Goal: Task Accomplishment & Management: Manage account settings

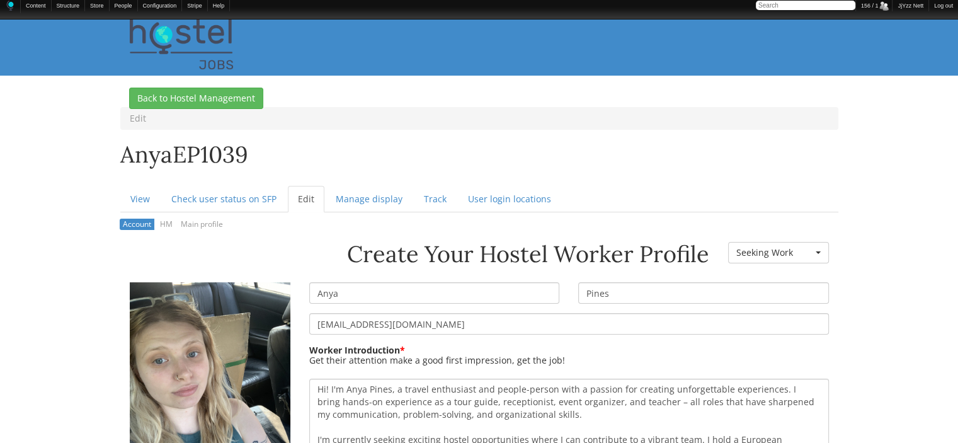
drag, startPoint x: 450, startPoint y: 321, endPoint x: 294, endPoint y: 317, distance: 156.9
click at [294, 242] on div "Create Your Hostel Worker Profile Worker Resume Status - None - Currently Worki…" at bounding box center [479, 242] width 718 height 0
drag, startPoint x: 245, startPoint y: 156, endPoint x: 116, endPoint y: 166, distance: 129.5
copy h1 "anyaEP1039"
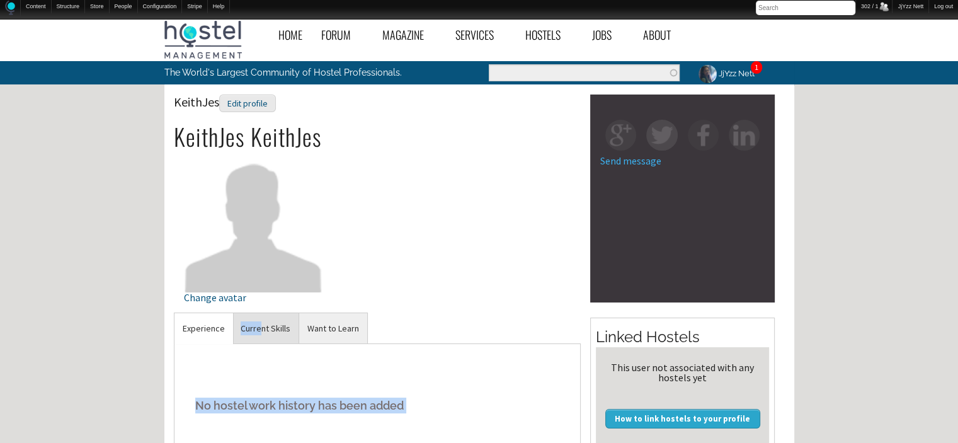
drag, startPoint x: 0, startPoint y: 0, endPoint x: 262, endPoint y: 329, distance: 420.4
click at [262, 329] on div "Experience No hostel work history has been added Current Skills User has not in…" at bounding box center [378, 422] width 408 height 220
click at [262, 329] on link "Current Skills" at bounding box center [265, 328] width 66 height 31
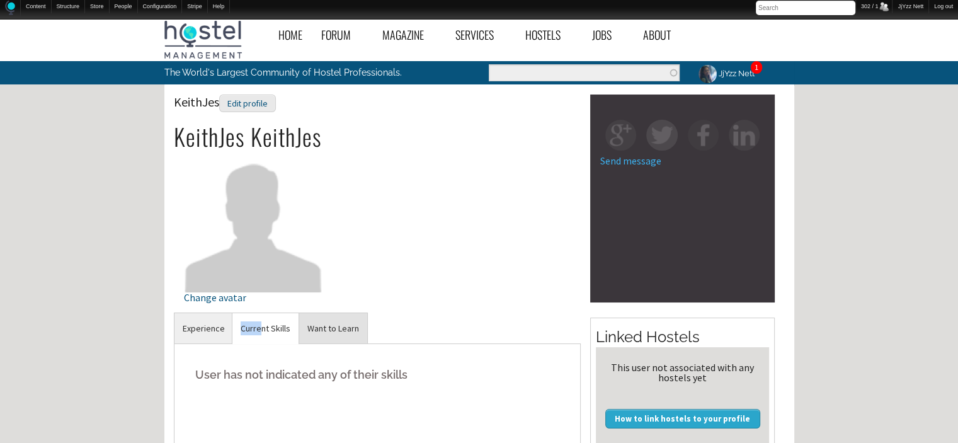
click at [334, 317] on link "Want to Learn" at bounding box center [333, 328] width 68 height 31
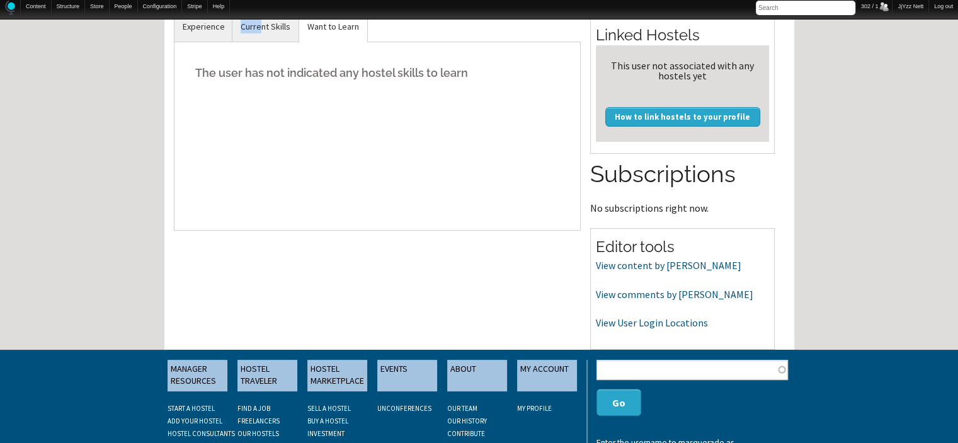
scroll to position [344, 0]
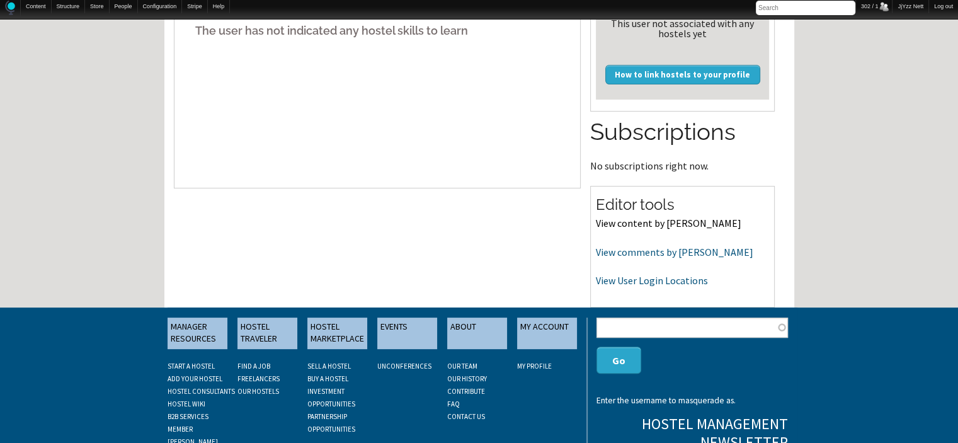
click at [645, 226] on link "View content by KeithJes" at bounding box center [668, 223] width 145 height 13
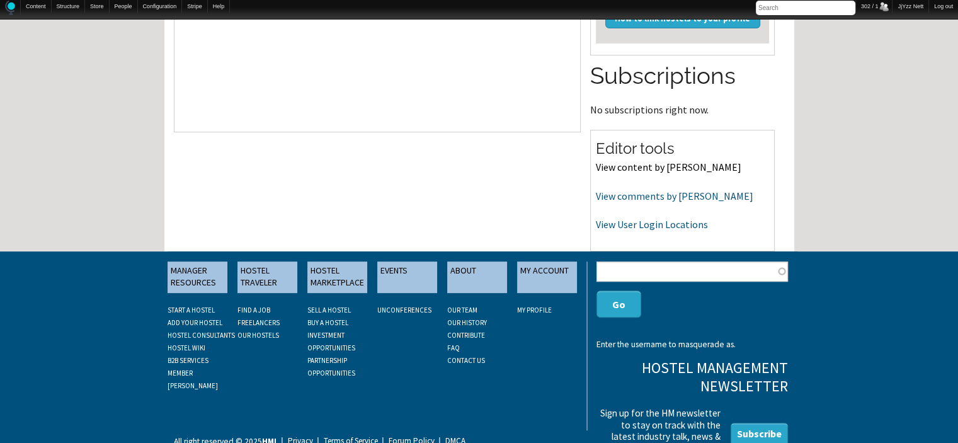
scroll to position [403, 0]
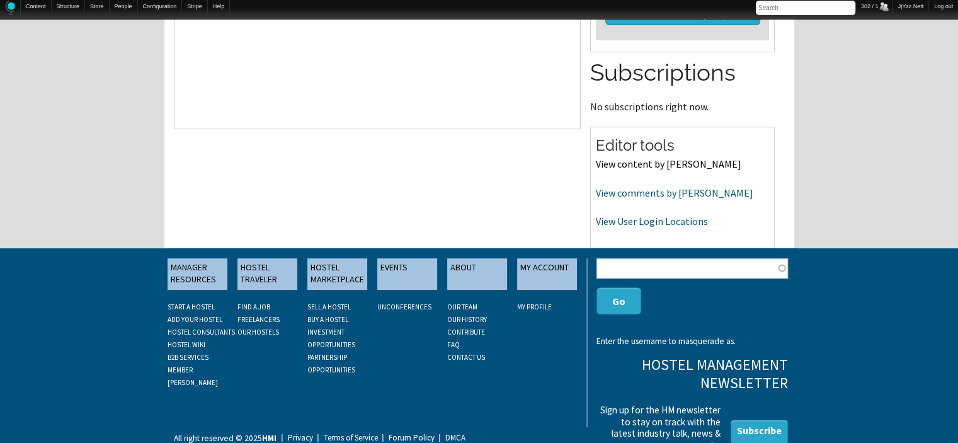
click at [612, 165] on link "View content by KeithJes" at bounding box center [668, 163] width 145 height 13
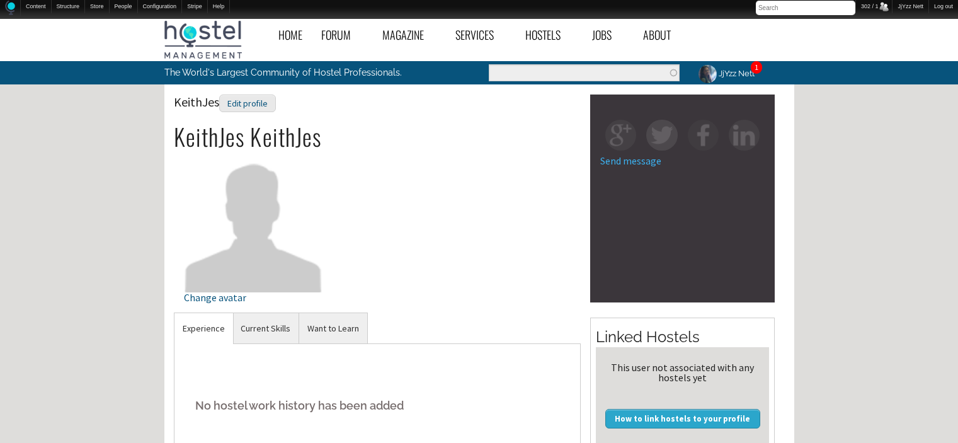
scroll to position [403, 0]
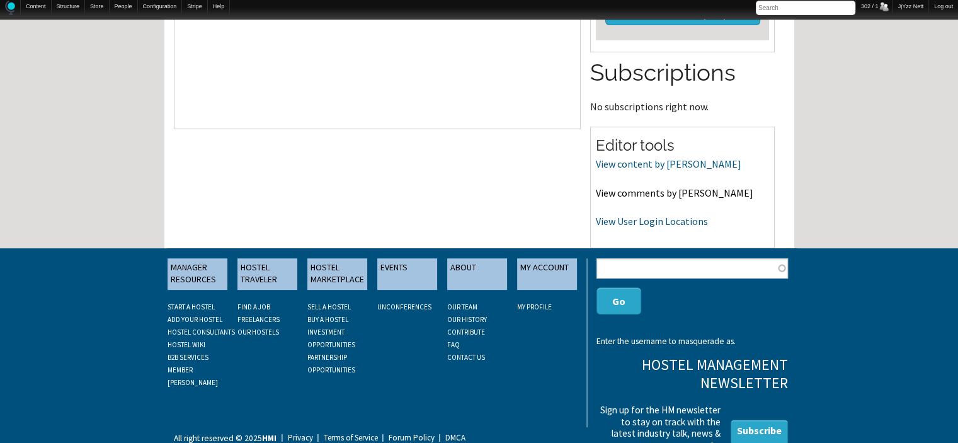
click at [622, 188] on link "View comments by [PERSON_NAME]" at bounding box center [674, 192] width 157 height 13
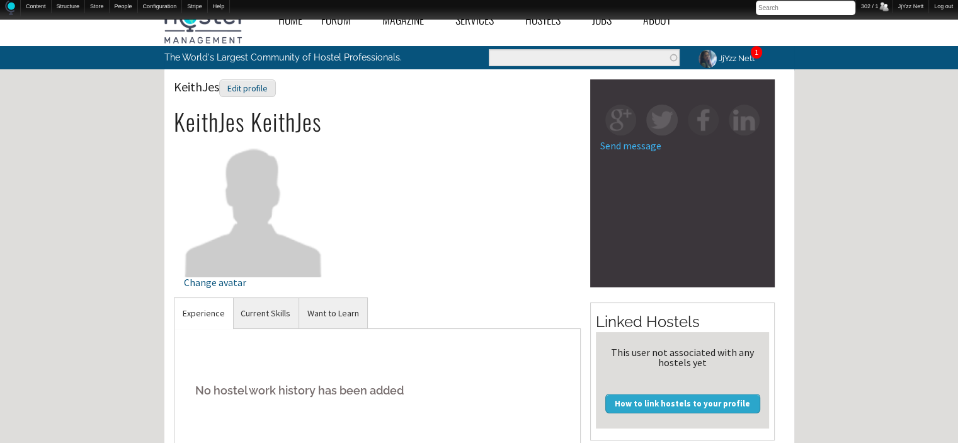
scroll to position [14, 0]
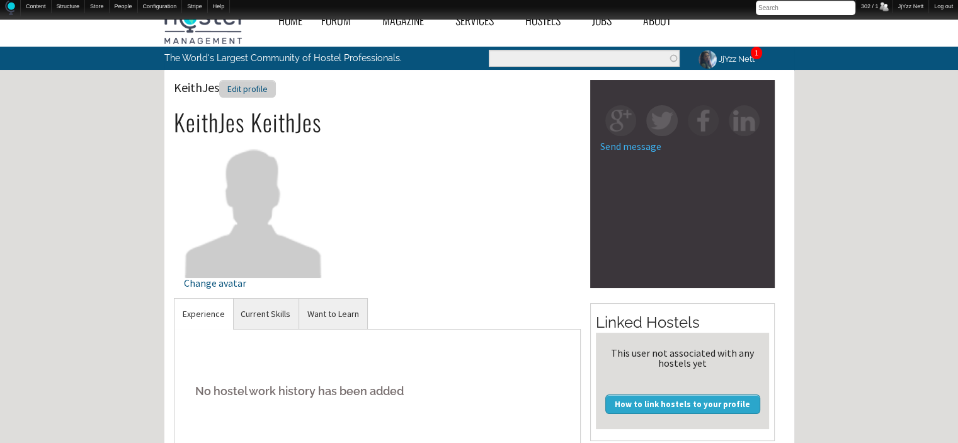
click at [244, 93] on div "Edit profile" at bounding box center [247, 89] width 57 height 18
